Goal: Information Seeking & Learning: Check status

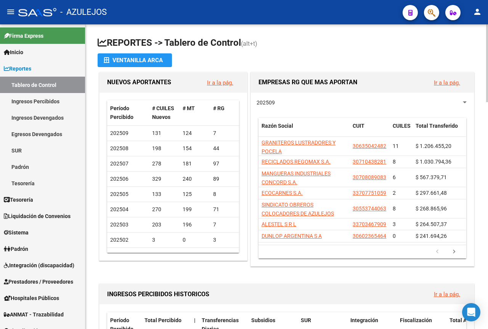
scroll to position [19, 0]
click at [449, 296] on link "Ir a la pág." at bounding box center [447, 294] width 26 height 7
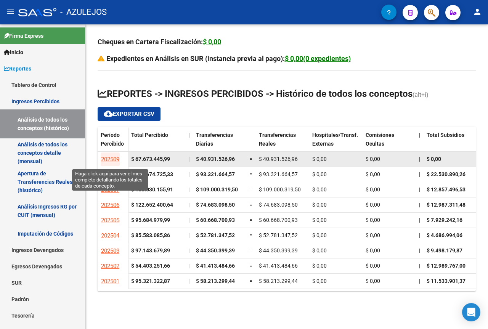
click at [113, 160] on span "202509" at bounding box center [110, 159] width 18 height 7
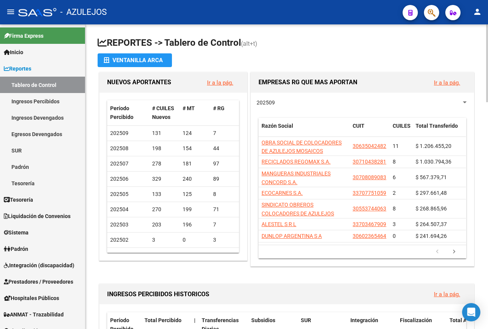
click at [441, 295] on link "Ir a la pág." at bounding box center [447, 294] width 26 height 7
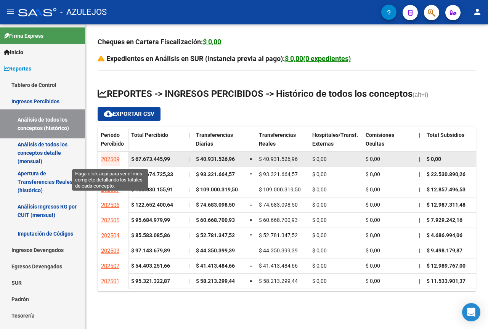
click at [105, 161] on span "202509" at bounding box center [110, 159] width 18 height 7
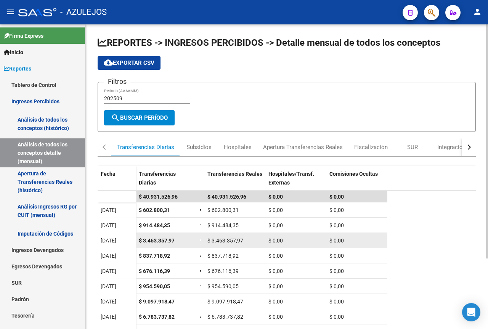
scroll to position [76, 0]
